Goal: Task Accomplishment & Management: Manage account settings

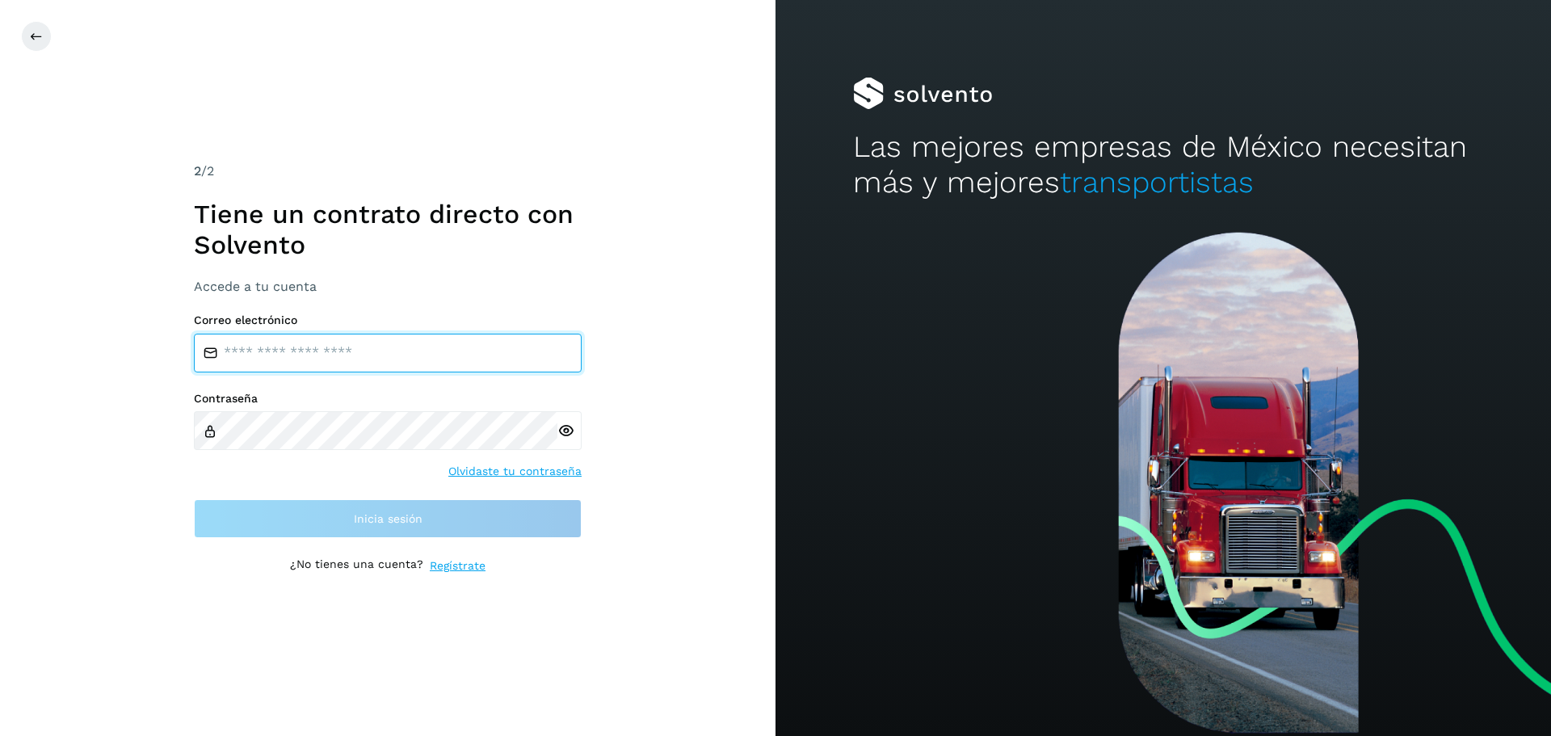
type input "**********"
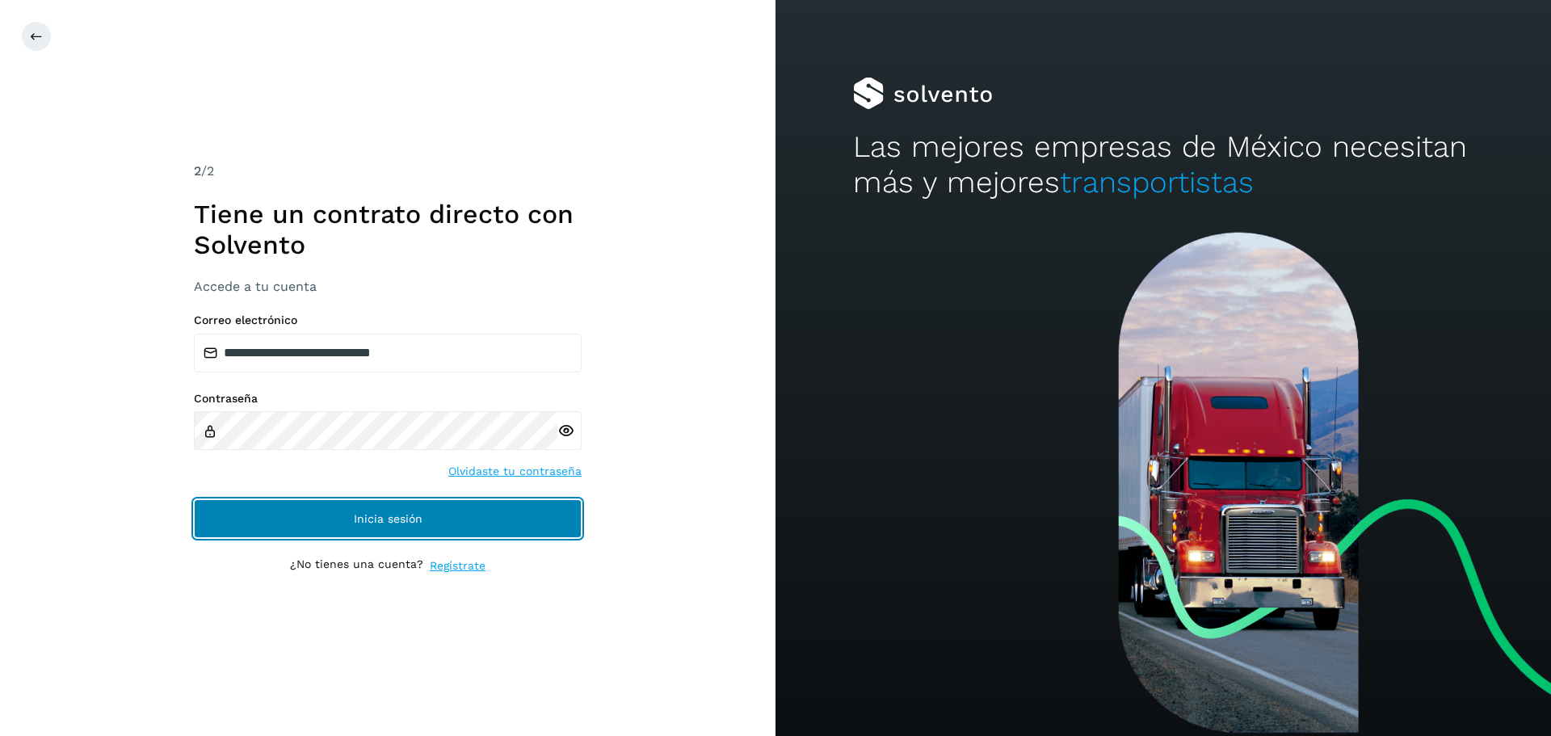
click at [250, 510] on button "Inicia sesión" at bounding box center [388, 518] width 388 height 39
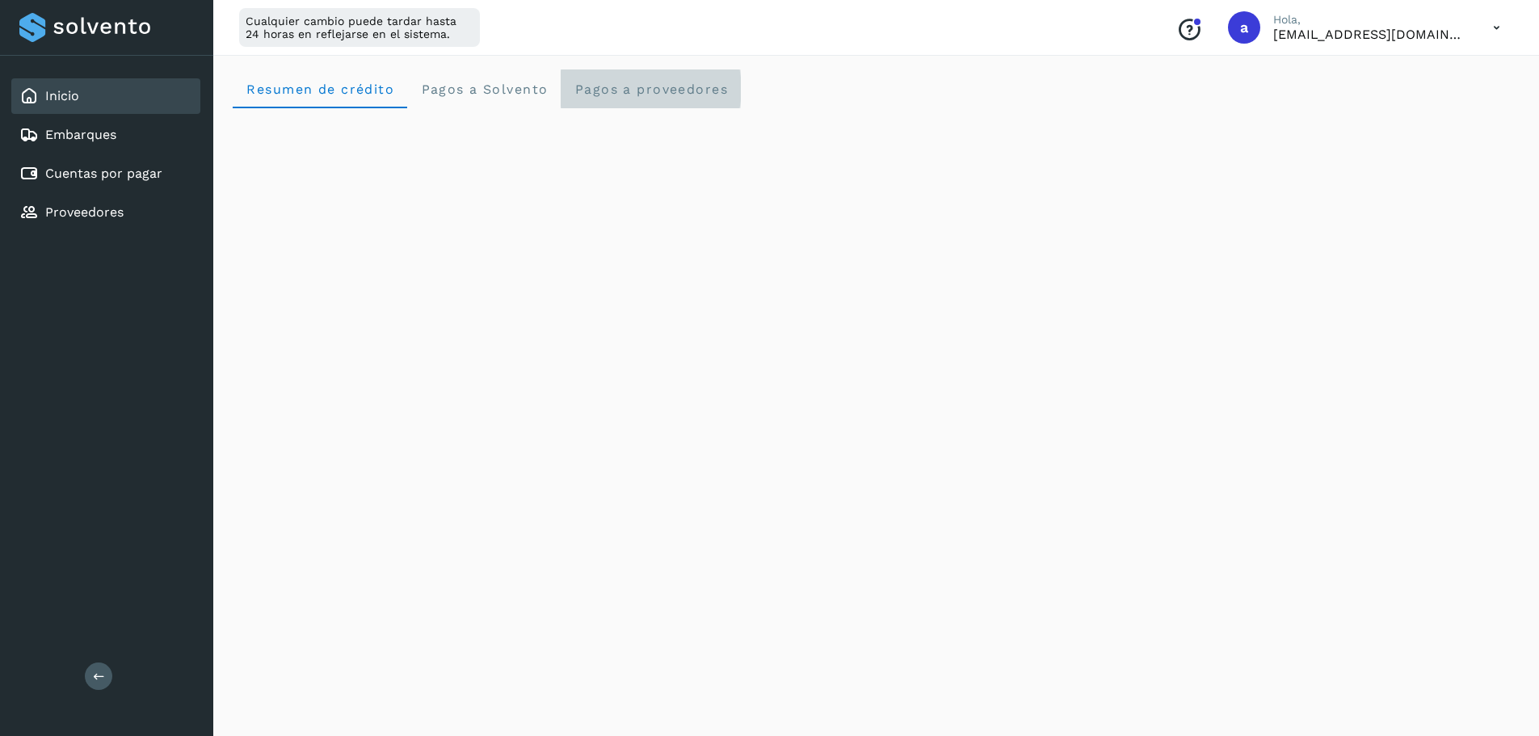
click at [650, 82] on span "Pagos a proveedores" at bounding box center [651, 89] width 154 height 15
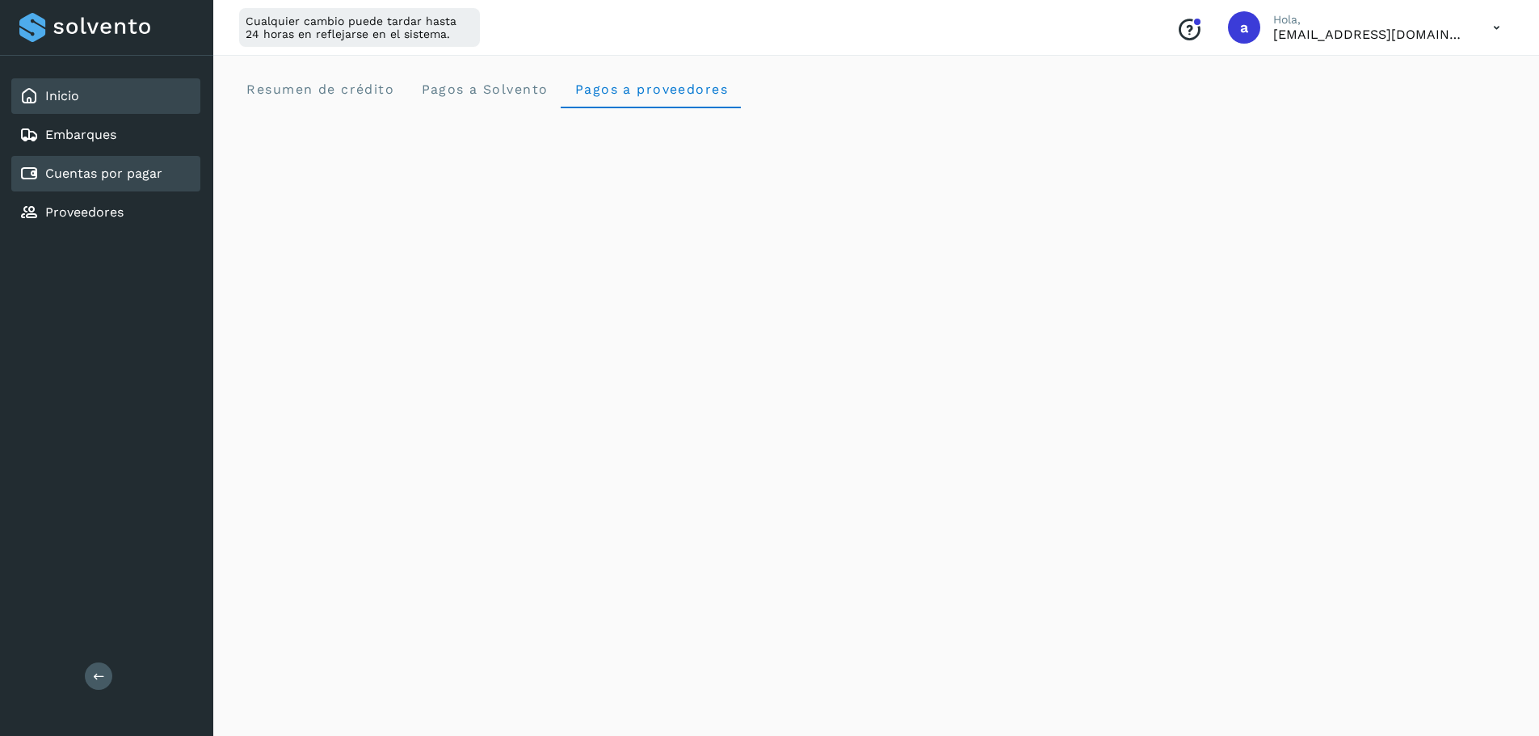
click at [175, 167] on div "Cuentas por pagar" at bounding box center [105, 174] width 189 height 36
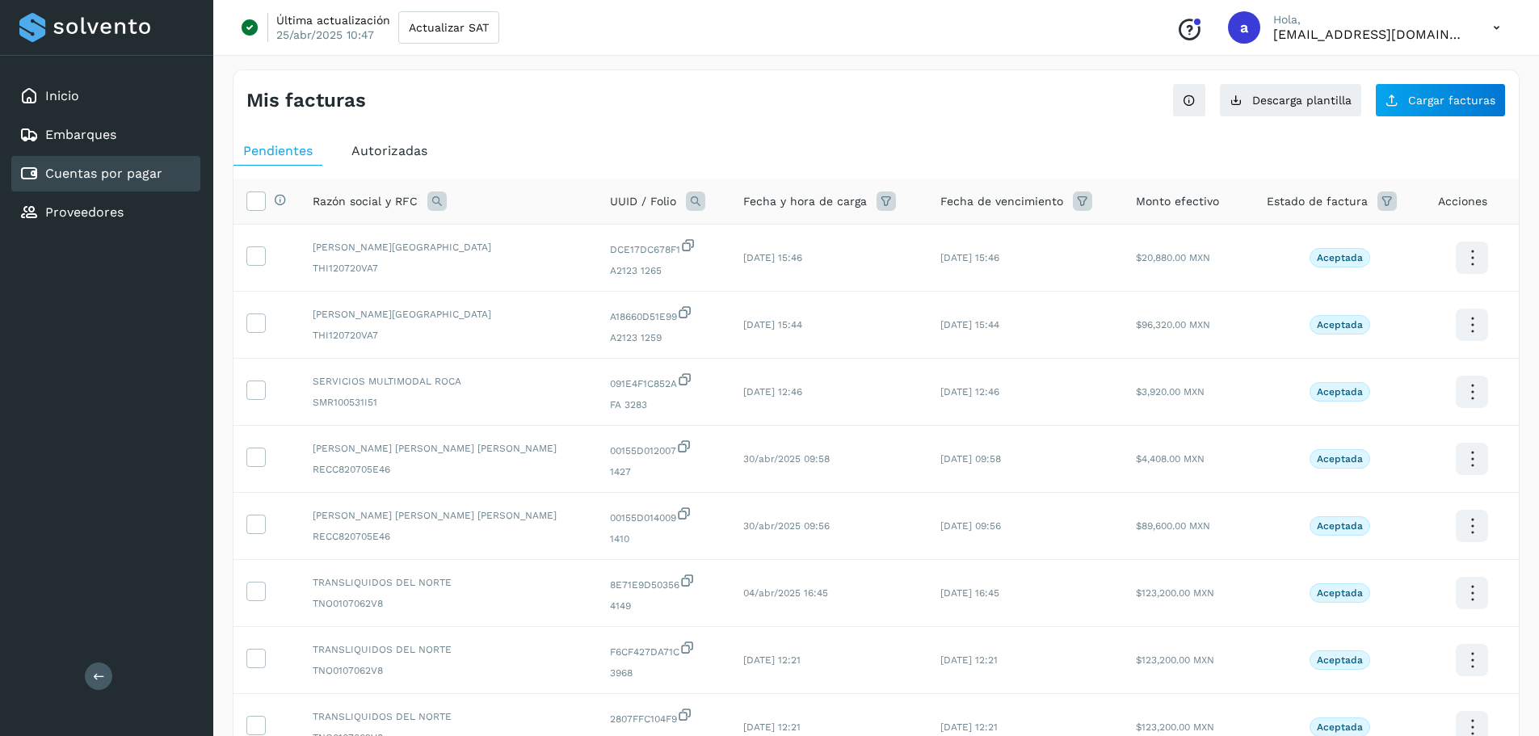
click at [360, 150] on span "Autorizadas" at bounding box center [390, 150] width 76 height 15
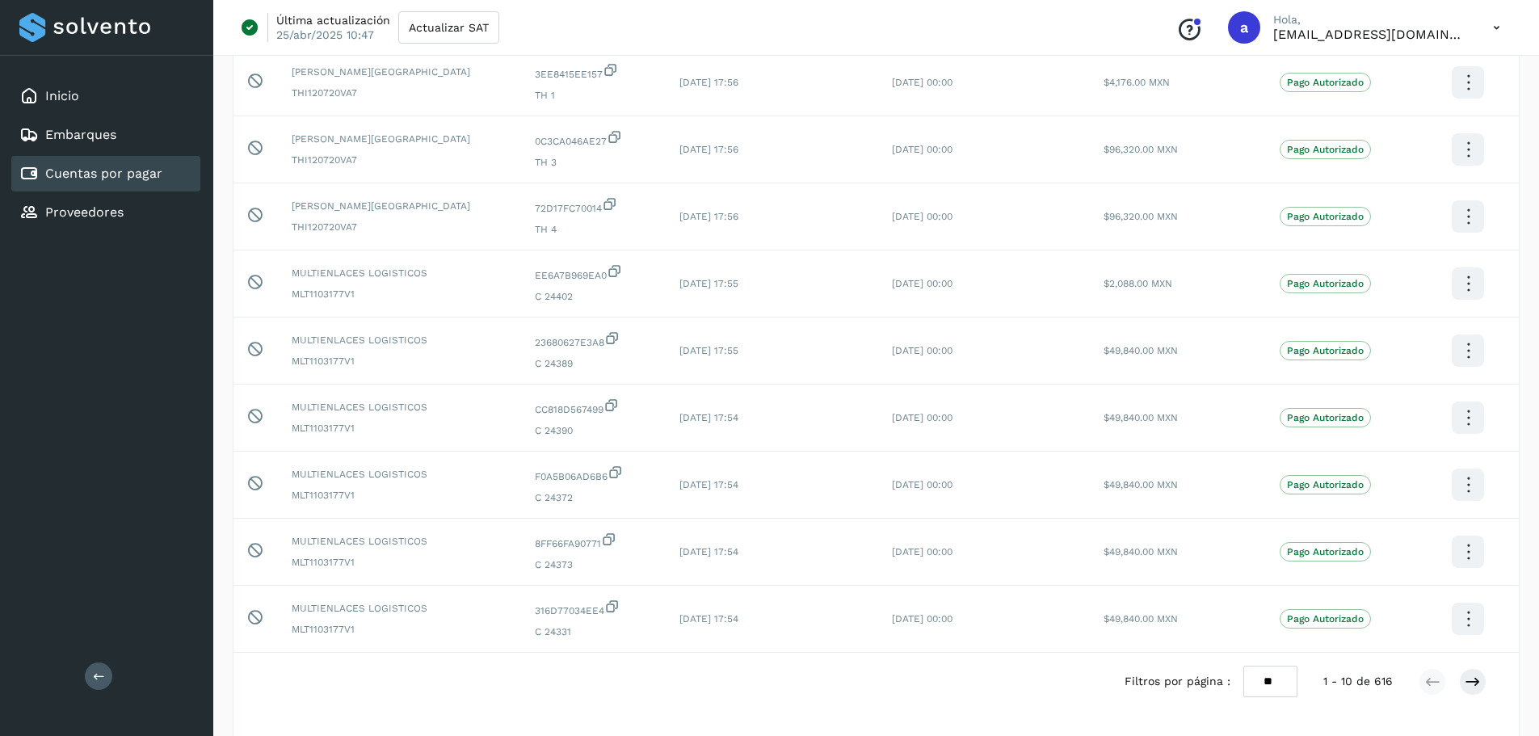
scroll to position [297, 0]
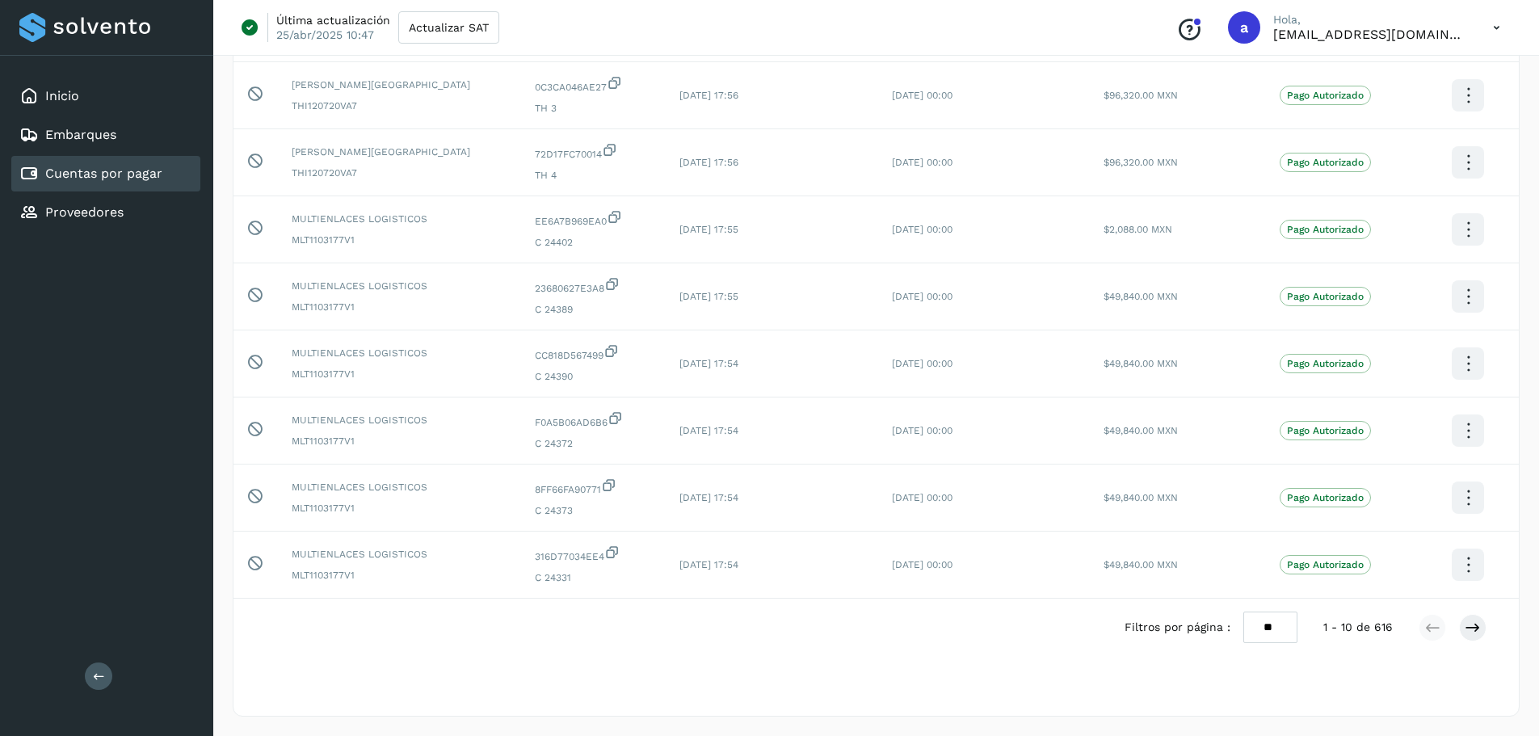
click at [1488, 628] on div "Filtros por página : ** ** ** 1 - 10 de 616" at bounding box center [1319, 628] width 388 height 32
click at [1476, 625] on icon at bounding box center [1473, 628] width 16 height 16
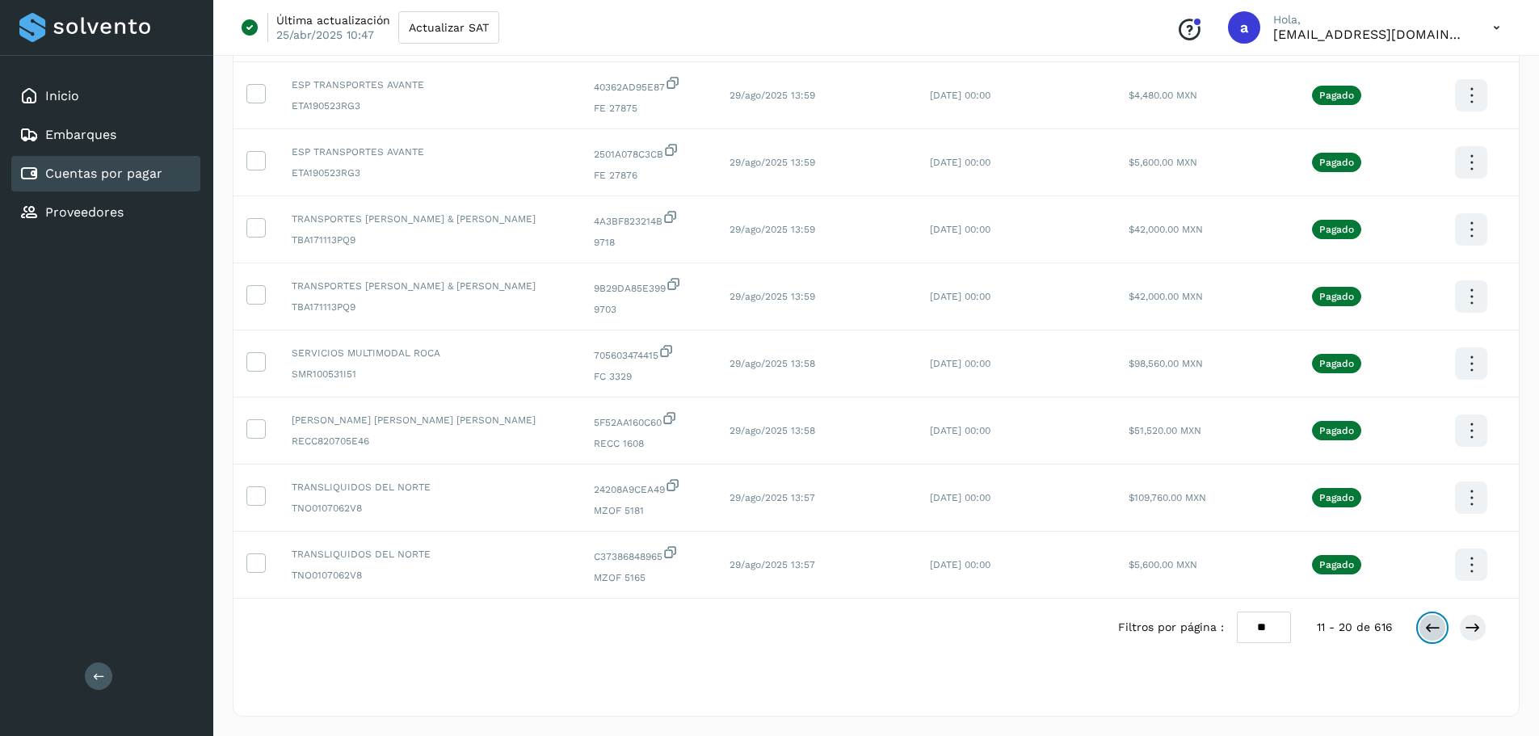
click at [1434, 632] on icon at bounding box center [1433, 628] width 16 height 16
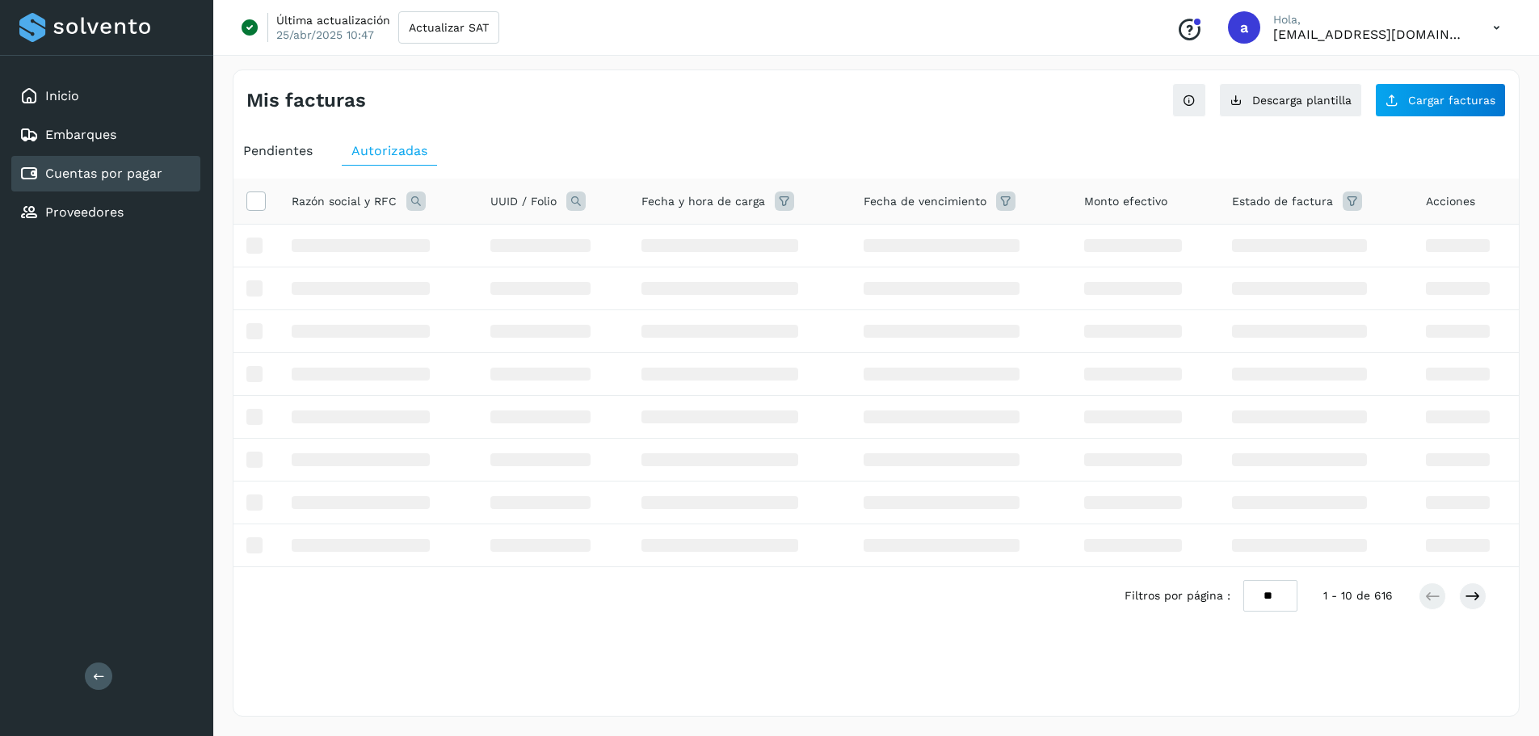
scroll to position [0, 0]
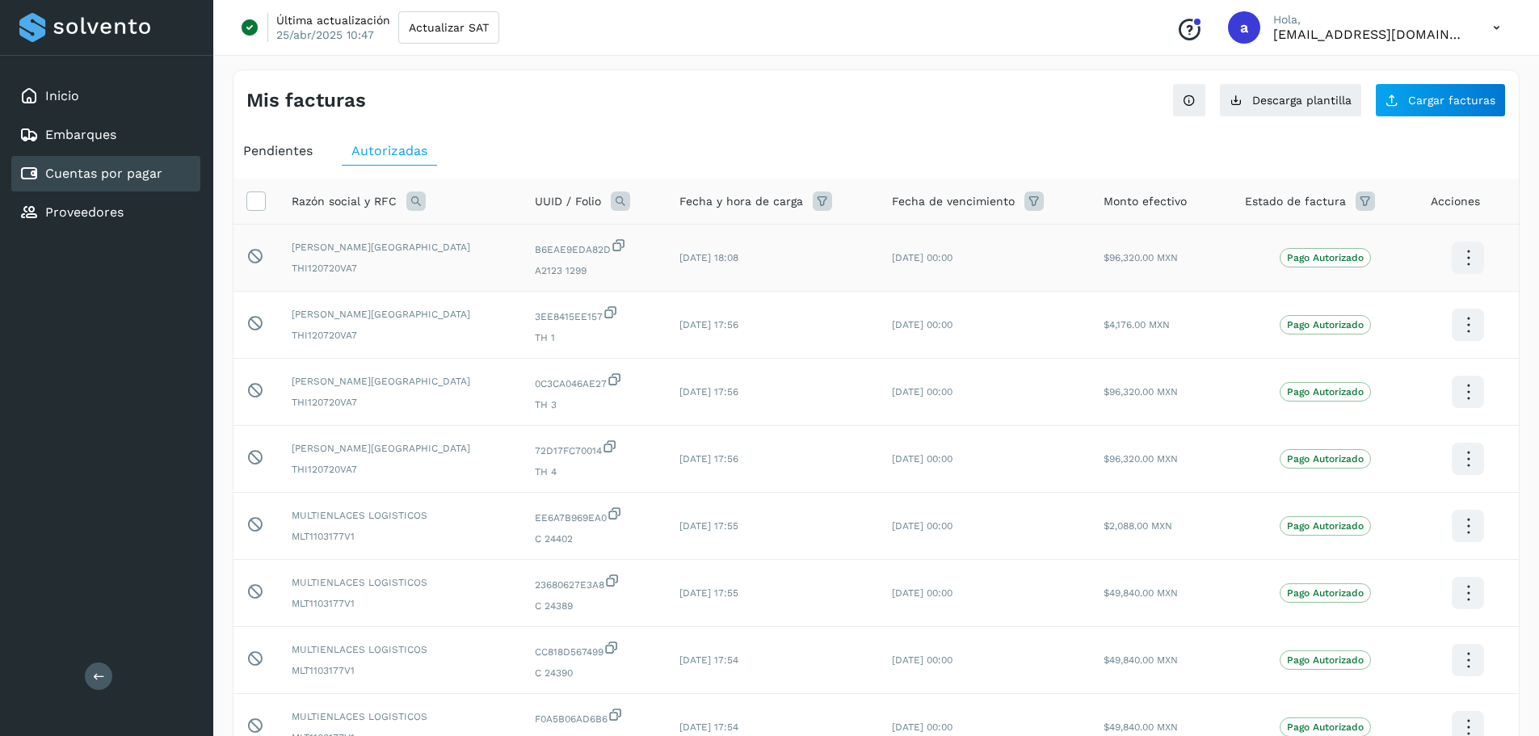
click at [1471, 262] on icon at bounding box center [1469, 258] width 38 height 38
click at [987, 139] on div at bounding box center [769, 368] width 1539 height 736
